Goal: Find specific page/section: Find specific page/section

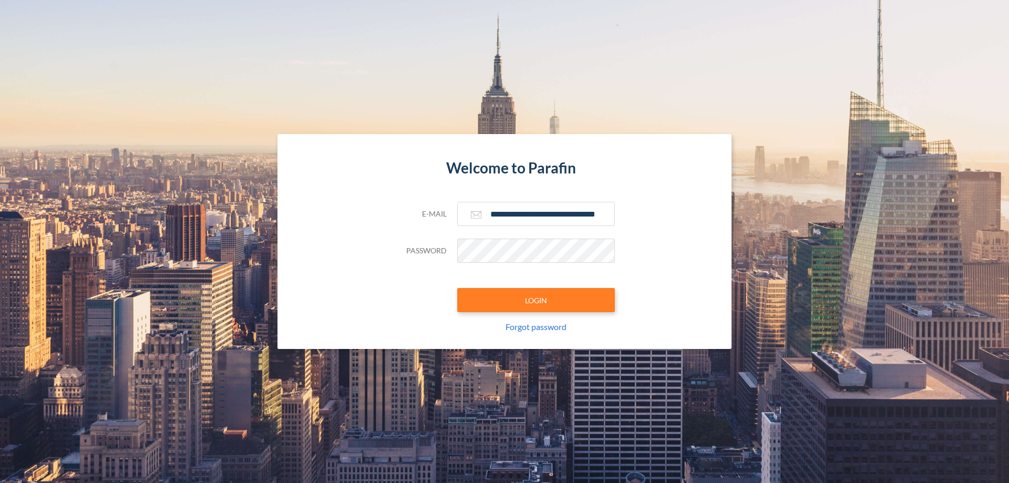
type input "**********"
click at [536, 300] on button "LOGIN" at bounding box center [536, 300] width 158 height 24
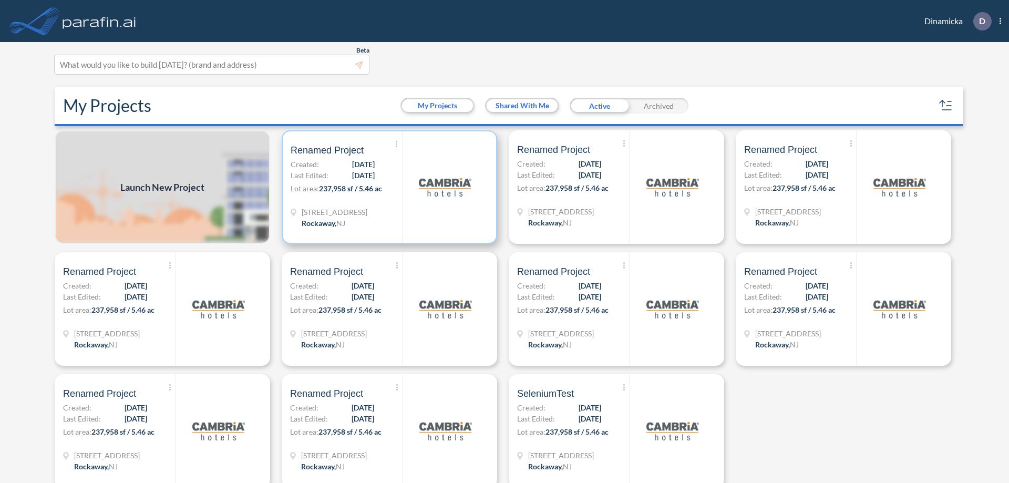
scroll to position [3, 0]
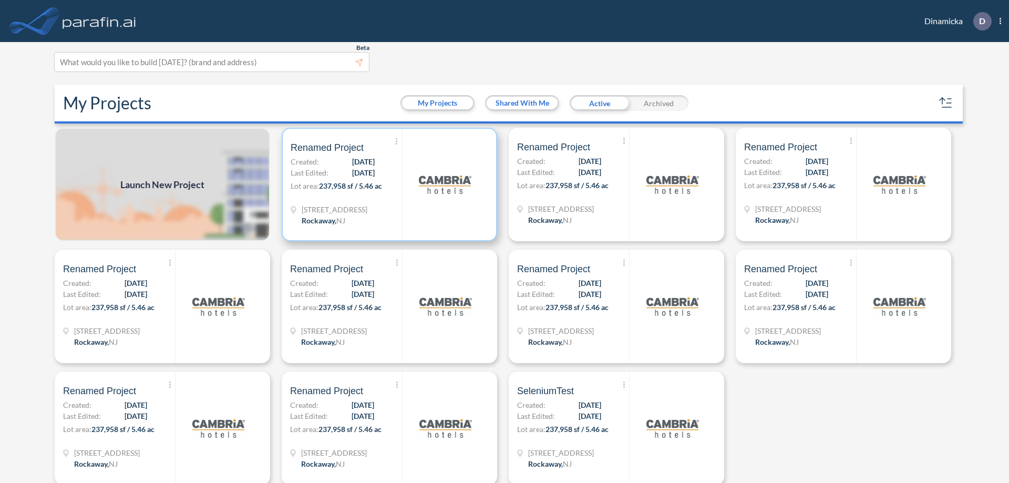
click at [387, 185] on p "Lot area: 237,958 sf / 5.46 ac" at bounding box center [346, 187] width 111 height 15
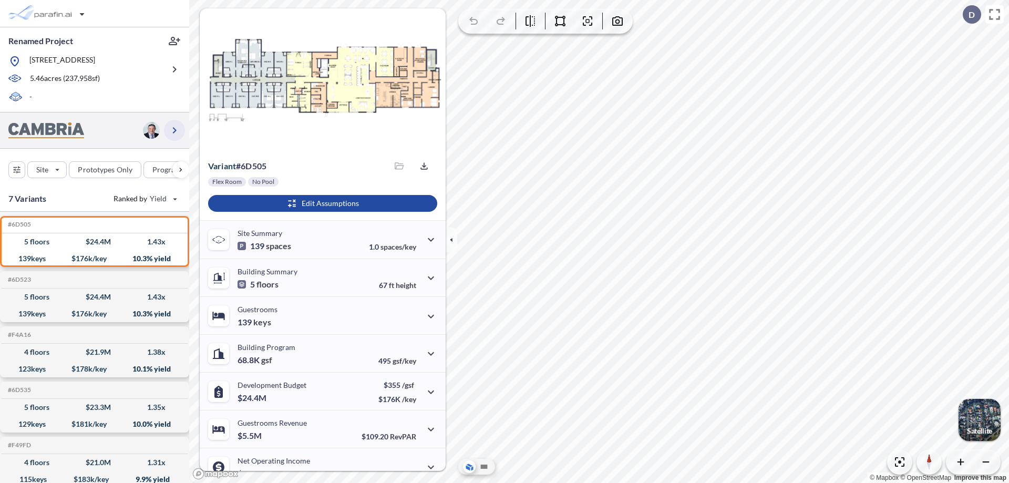
click at [175, 130] on icon "button" at bounding box center [174, 130] width 13 height 13
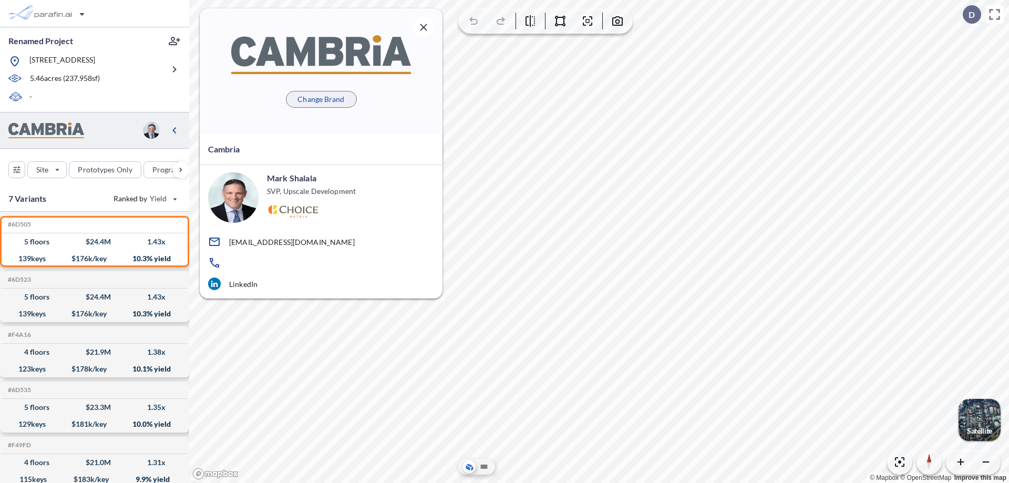
click at [321, 99] on p "Change Brand" at bounding box center [321, 99] width 47 height 11
